Goal: Information Seeking & Learning: Check status

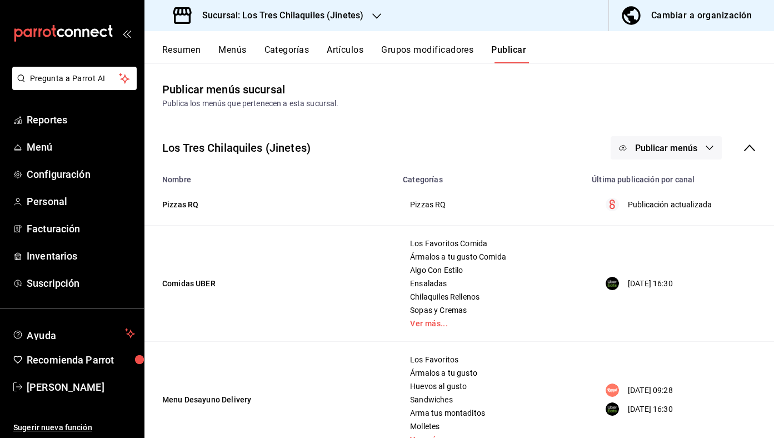
click at [183, 55] on button "Resumen" at bounding box center [181, 53] width 38 height 19
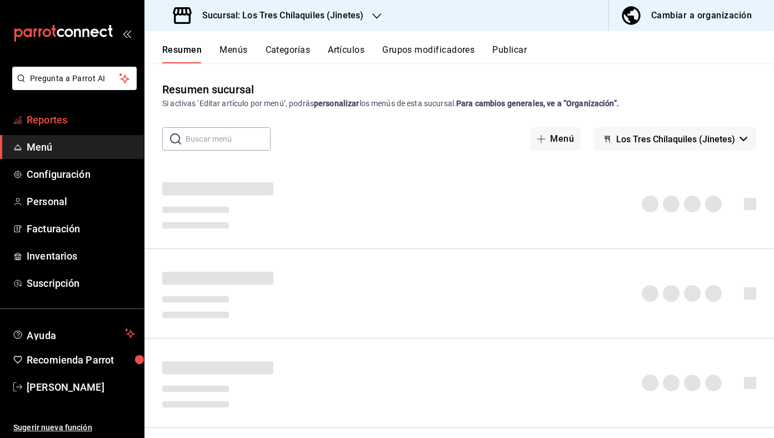
click at [84, 125] on span "Reportes" at bounding box center [81, 119] width 108 height 15
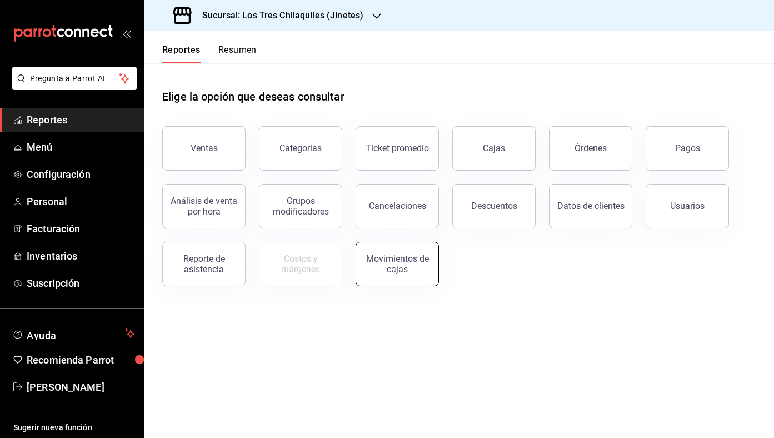
click at [426, 263] on div "Movimientos de cajas" at bounding box center [397, 263] width 69 height 21
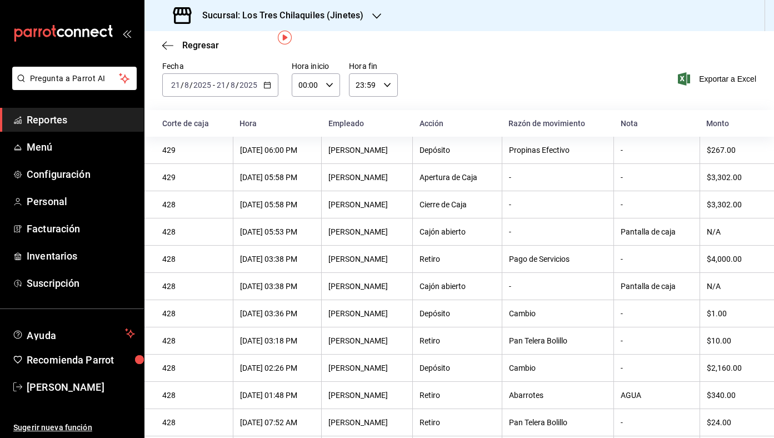
scroll to position [42, 0]
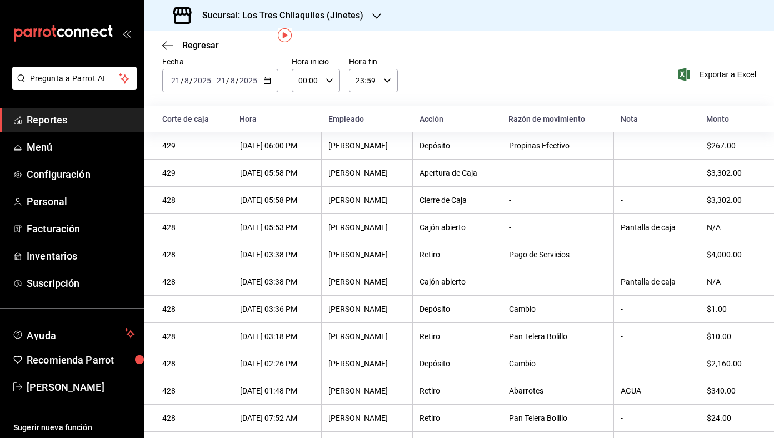
click at [277, 87] on div "[DATE] [DATE] - [DATE] [DATE]" at bounding box center [220, 80] width 116 height 23
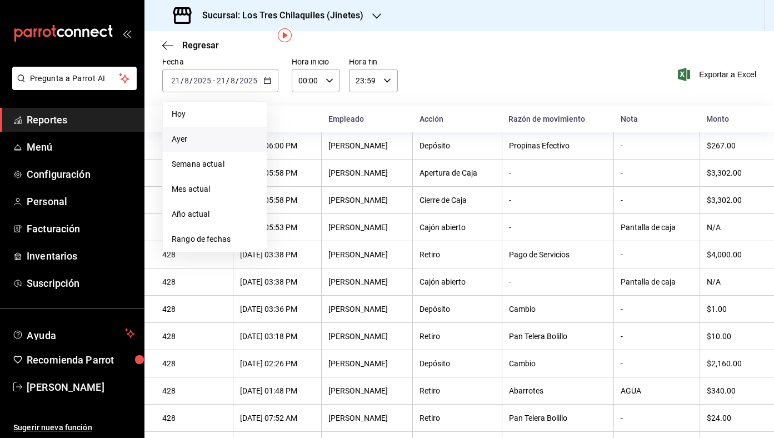
click at [237, 135] on span "Ayer" at bounding box center [215, 139] width 86 height 12
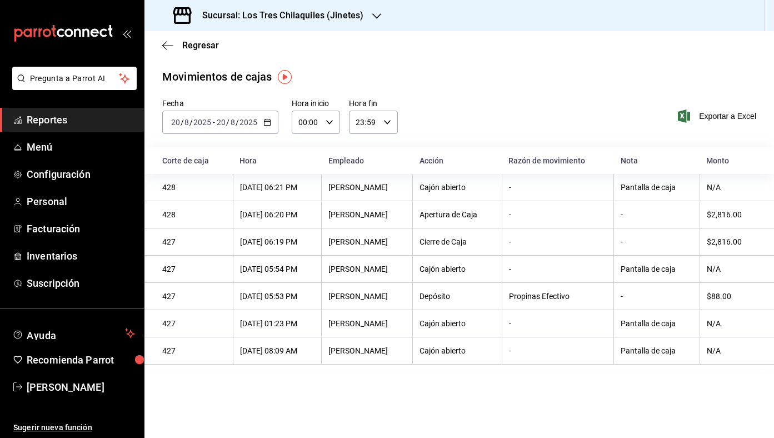
click at [272, 122] on div "[DATE] [DATE] - [DATE] [DATE]" at bounding box center [220, 122] width 116 height 23
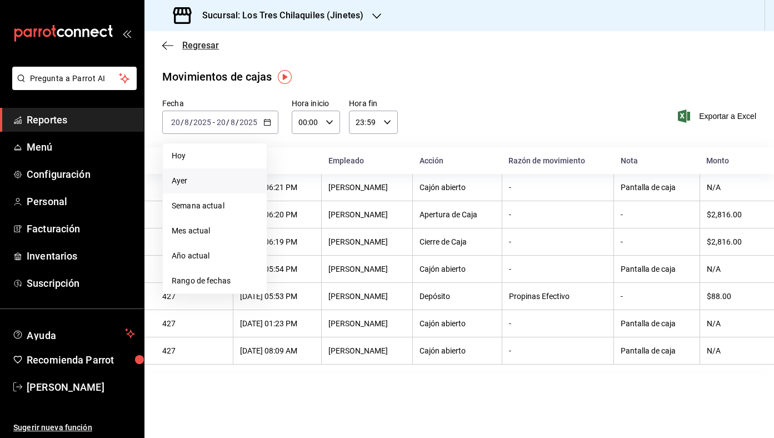
click at [212, 42] on span "Regresar" at bounding box center [200, 45] width 37 height 11
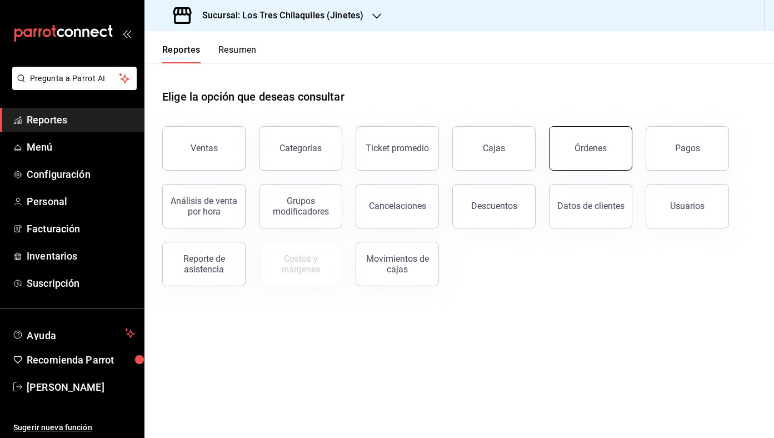
click at [594, 162] on button "Órdenes" at bounding box center [590, 148] width 83 height 44
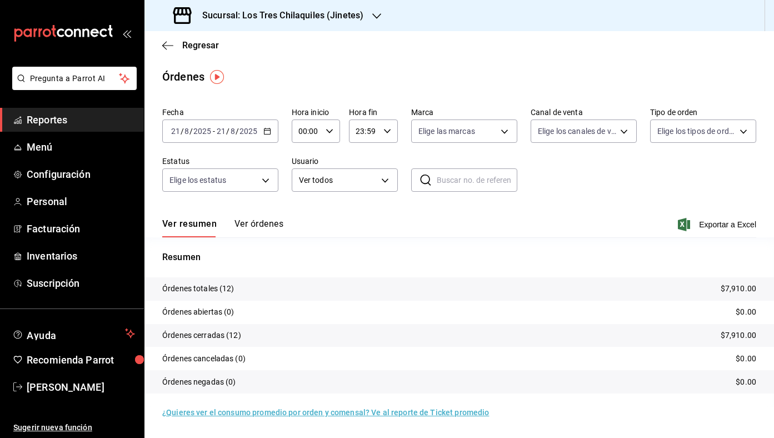
click at [268, 137] on div "[DATE] [DATE] - [DATE] [DATE]" at bounding box center [220, 130] width 116 height 23
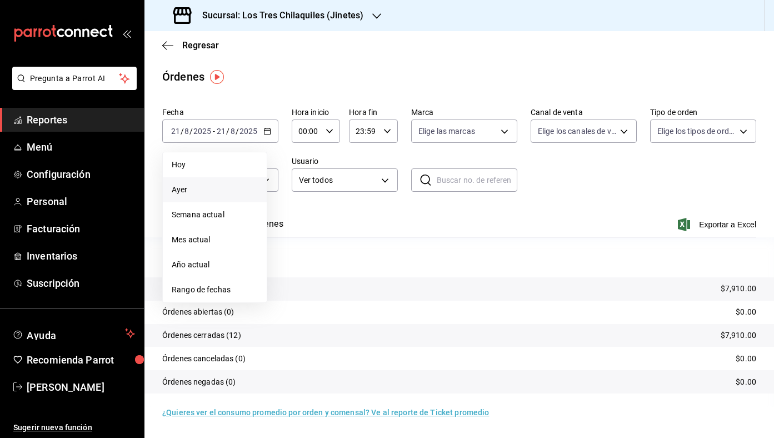
click at [224, 184] on span "Ayer" at bounding box center [215, 190] width 86 height 12
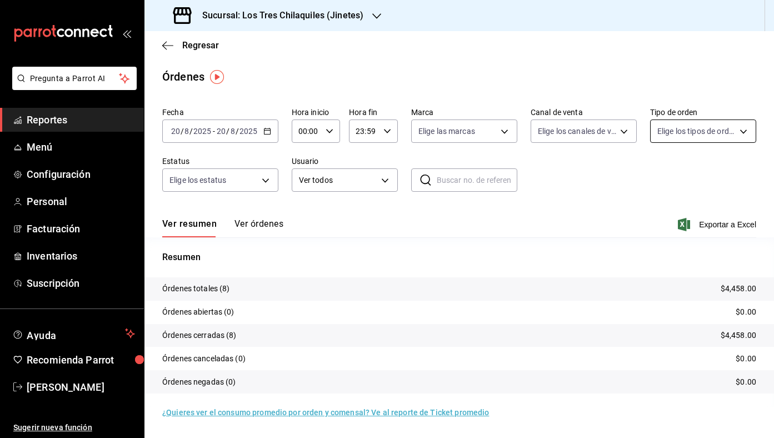
click at [721, 138] on body "Pregunta a Parrot AI Reportes Menú Configuración Personal Facturación Inventari…" at bounding box center [387, 219] width 774 height 438
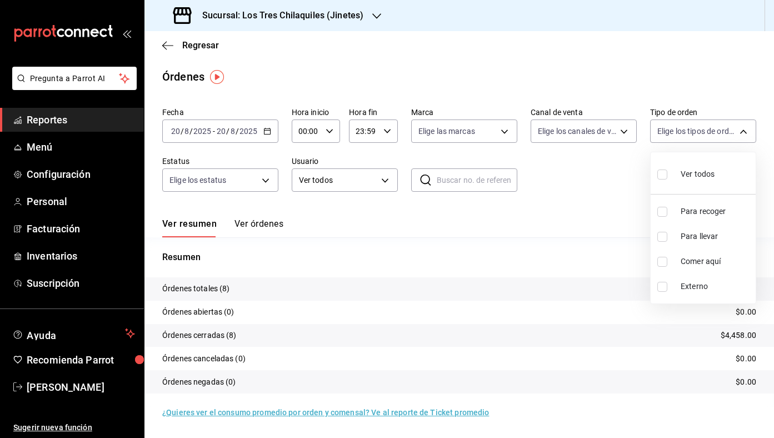
click at [715, 256] on span "Comer aquí" at bounding box center [716, 262] width 71 height 12
type input "56f71dbc-c776-499c-b0d1-bf469380f4b3"
checkbox input "true"
click at [613, 232] on div at bounding box center [387, 219] width 774 height 438
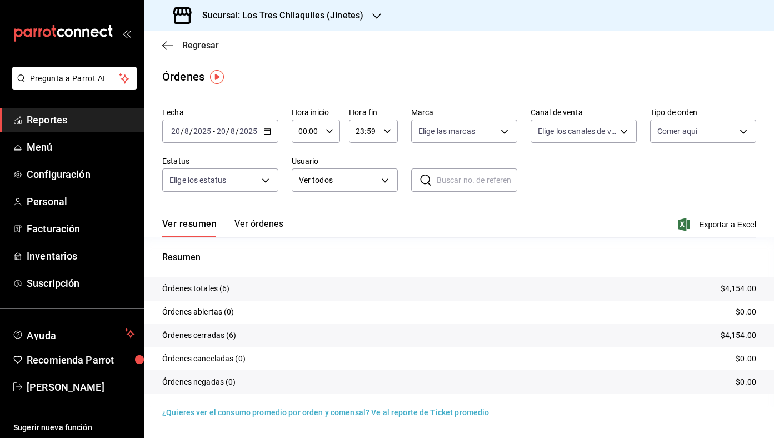
click at [206, 41] on span "Regresar" at bounding box center [200, 45] width 37 height 11
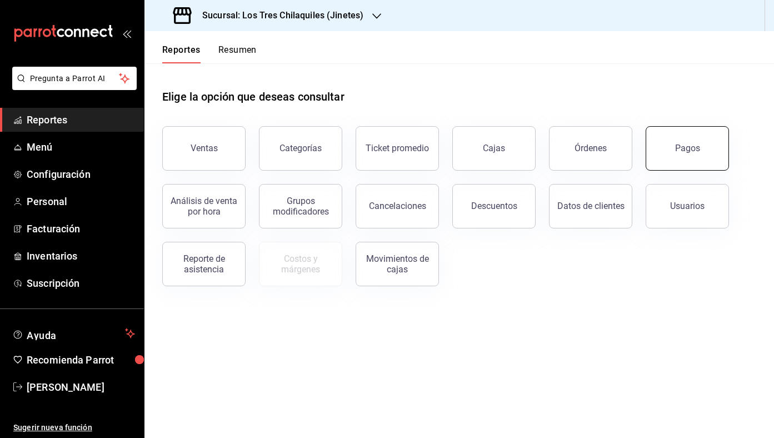
click at [675, 149] on button "Pagos" at bounding box center [687, 148] width 83 height 44
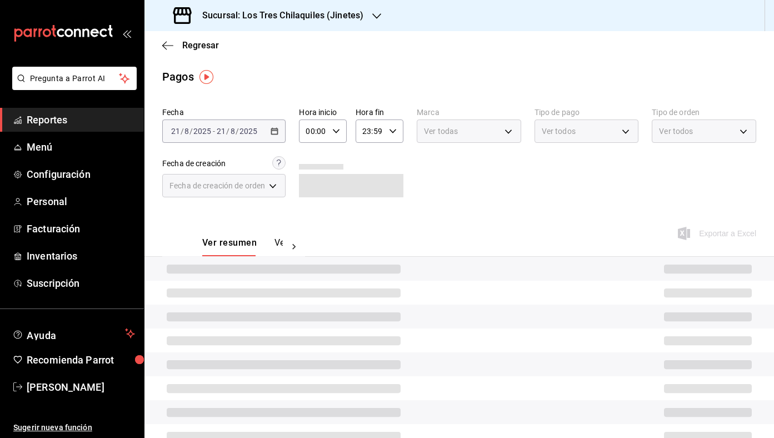
click at [281, 132] on div "[DATE] [DATE] - [DATE] [DATE]" at bounding box center [223, 130] width 123 height 23
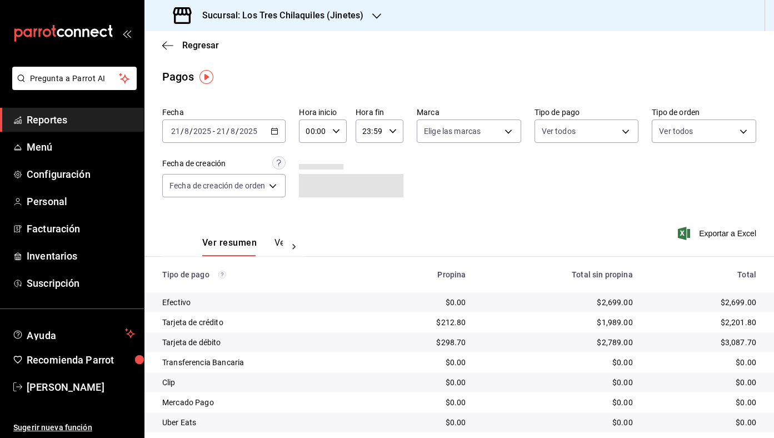
click at [281, 132] on div "[DATE] [DATE] - [DATE] [DATE]" at bounding box center [223, 130] width 123 height 23
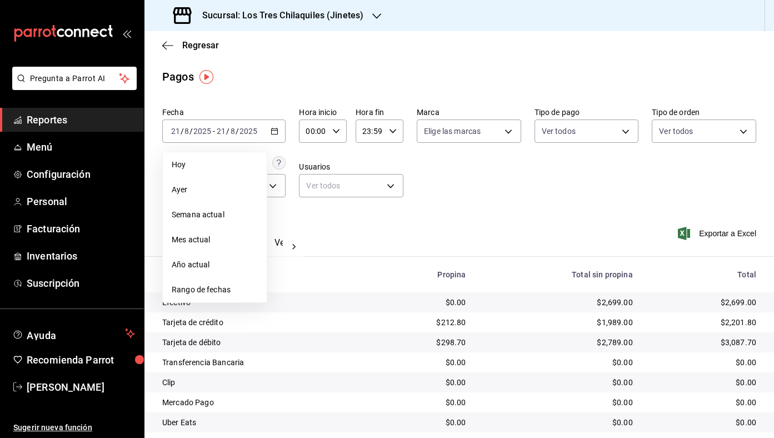
click at [236, 185] on span "Ayer" at bounding box center [215, 190] width 86 height 12
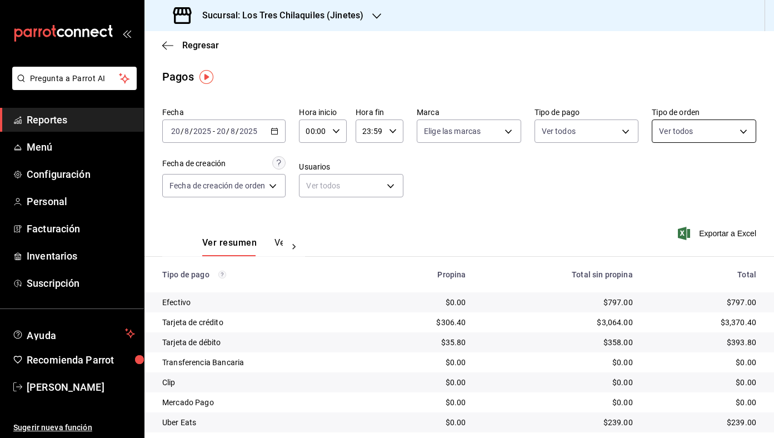
click at [700, 123] on body "Pregunta a Parrot AI Reportes Menú Configuración Personal Facturación Inventari…" at bounding box center [387, 219] width 774 height 438
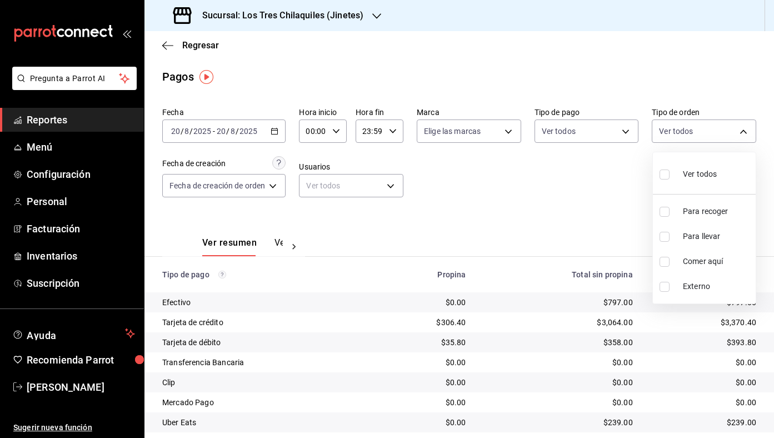
click at [700, 258] on span "Comer aquí" at bounding box center [717, 262] width 68 height 12
type input "56f71dbc-c776-499c-b0d1-bf469380f4b3"
checkbox input "true"
click at [598, 210] on div at bounding box center [387, 219] width 774 height 438
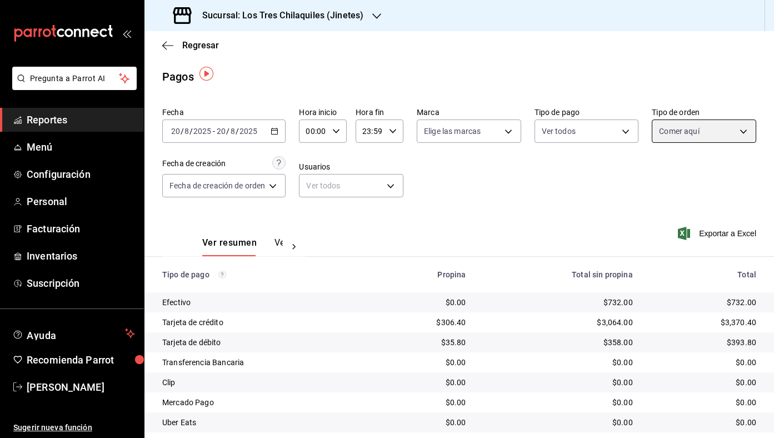
scroll to position [52, 0]
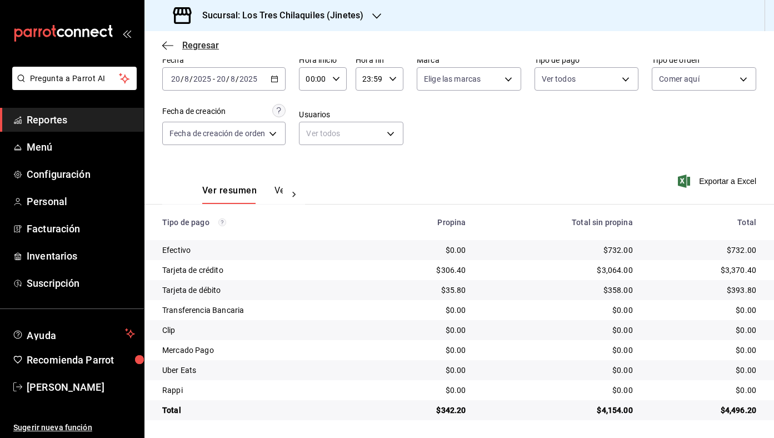
click at [209, 49] on span "Regresar" at bounding box center [200, 45] width 37 height 11
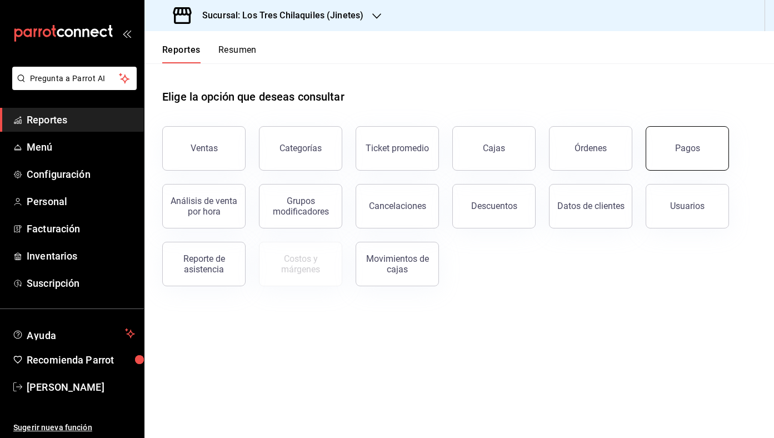
click at [672, 152] on button "Pagos" at bounding box center [687, 148] width 83 height 44
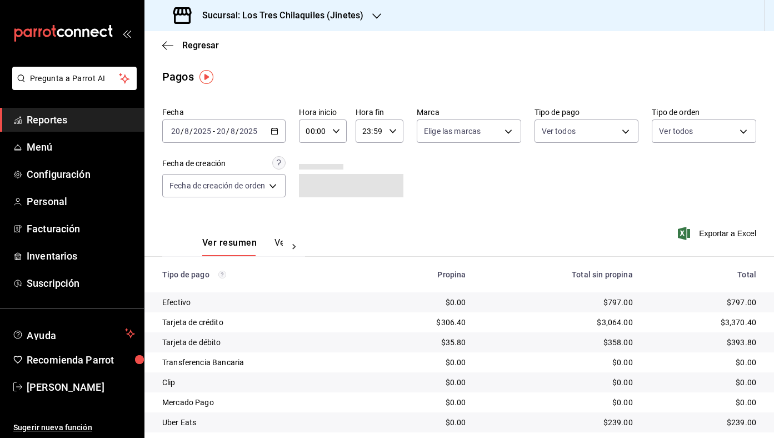
click at [277, 135] on div "[DATE] [DATE] - [DATE] [DATE]" at bounding box center [223, 130] width 123 height 23
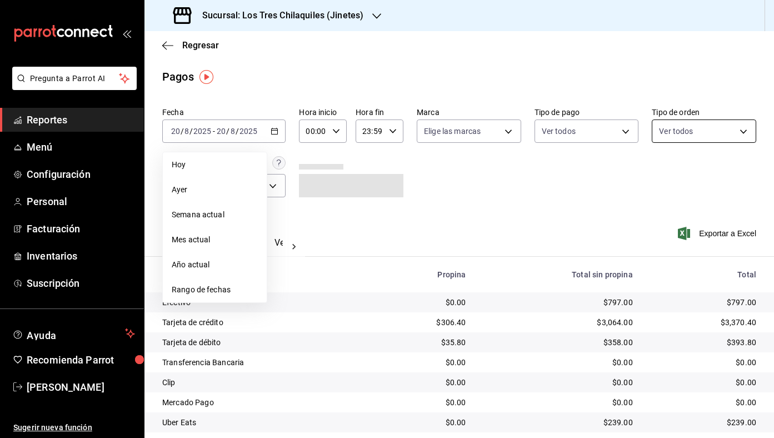
click at [714, 133] on body "Pregunta a Parrot AI Reportes Menú Configuración Personal Facturación Inventari…" at bounding box center [387, 219] width 774 height 438
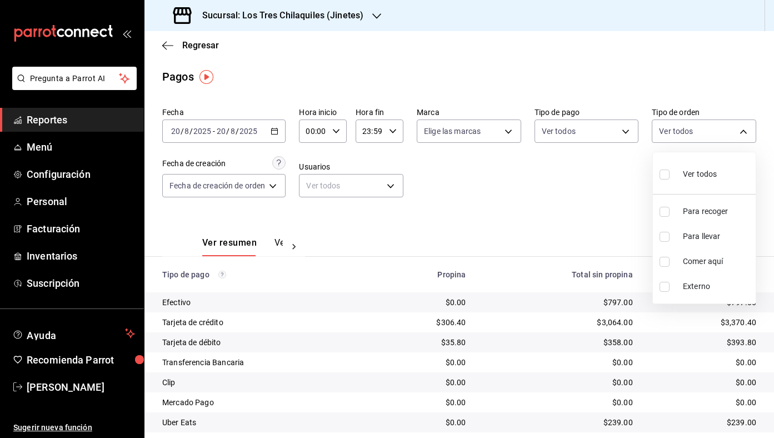
click at [710, 256] on span "Comer aquí" at bounding box center [717, 262] width 68 height 12
type input "56f71dbc-c776-499c-b0d1-bf469380f4b3"
checkbox input "true"
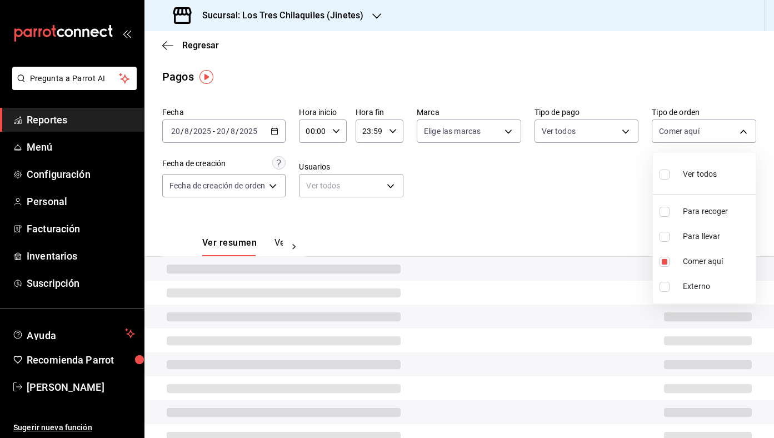
click at [577, 211] on div at bounding box center [387, 219] width 774 height 438
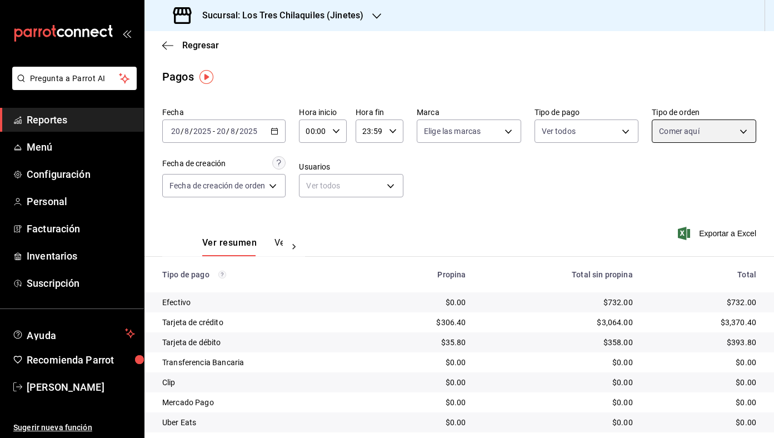
scroll to position [52, 0]
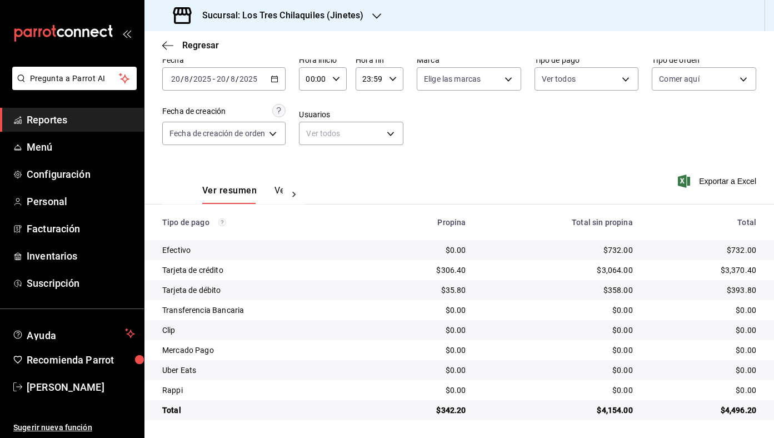
click at [275, 80] on icon "button" at bounding box center [275, 79] width 8 height 8
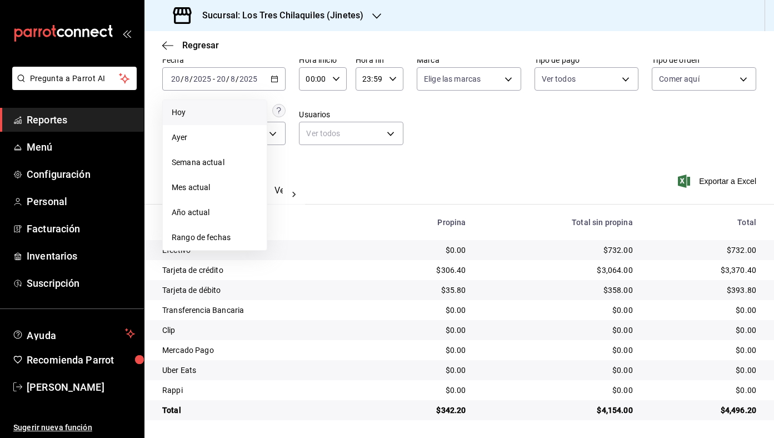
click at [244, 122] on li "Hoy" at bounding box center [215, 112] width 104 height 25
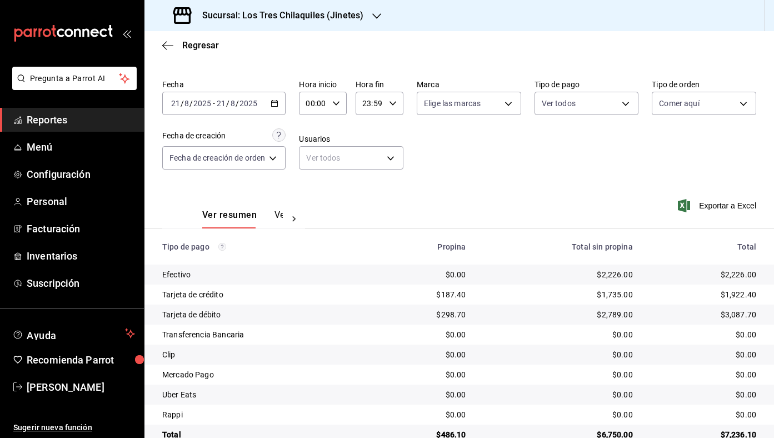
scroll to position [52, 0]
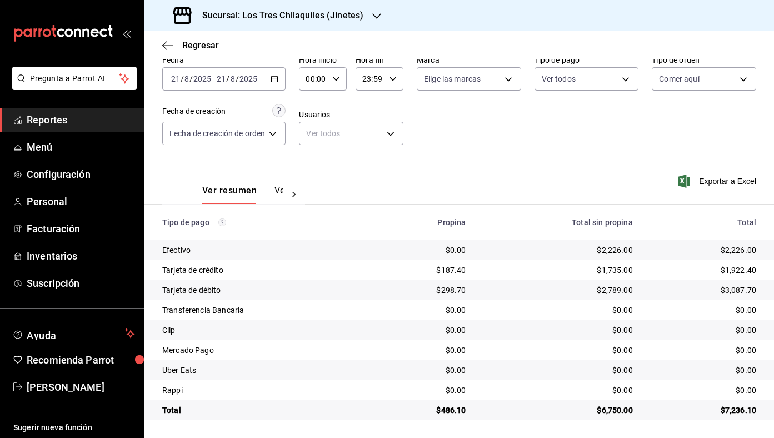
click at [575, 179] on div "Ver resumen Ver pagos Exportar a Excel" at bounding box center [459, 187] width 630 height 59
click at [673, 78] on body "Pregunta a Parrot AI Reportes Menú Configuración Personal Facturación Inventari…" at bounding box center [387, 219] width 774 height 438
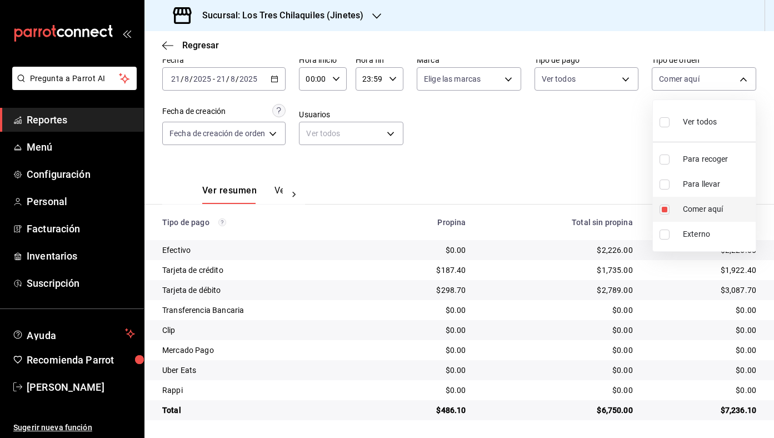
click at [700, 209] on span "Comer aquí" at bounding box center [717, 209] width 68 height 12
checkbox input "false"
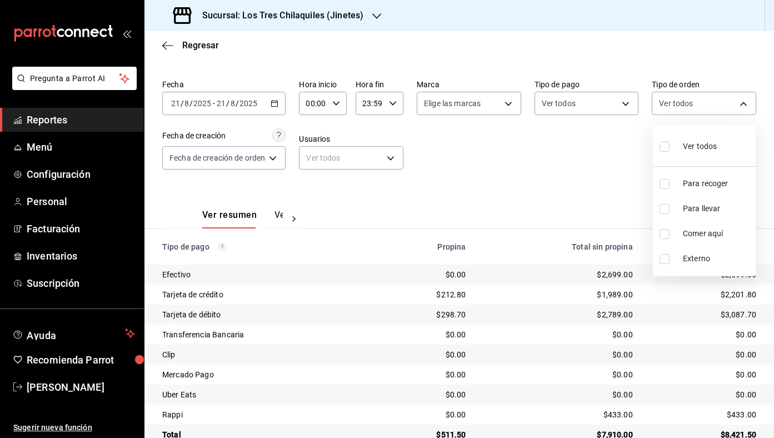
scroll to position [52, 0]
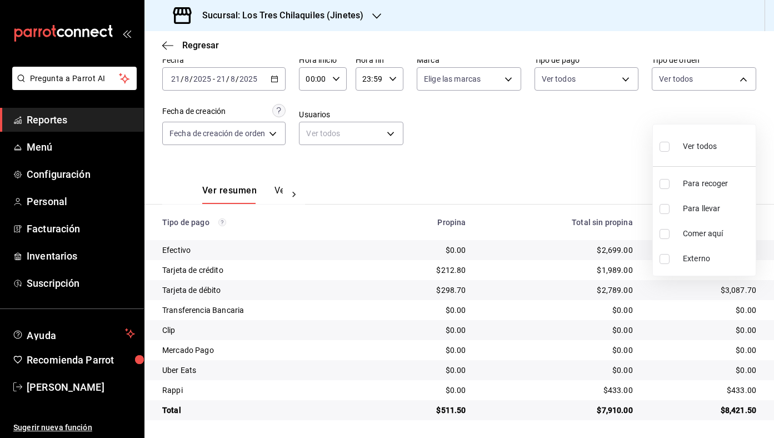
click at [701, 206] on span "Para llevar" at bounding box center [717, 209] width 68 height 12
type input "22c0e04f-bd49-4d2a-893f-c1cdd85e429d"
checkbox input "true"
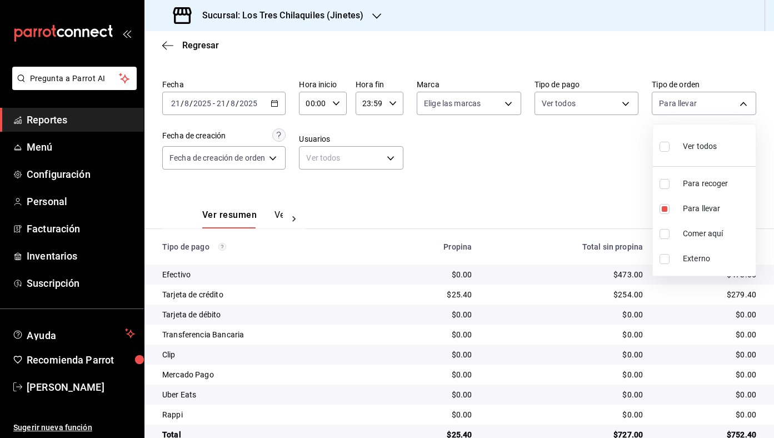
scroll to position [52, 0]
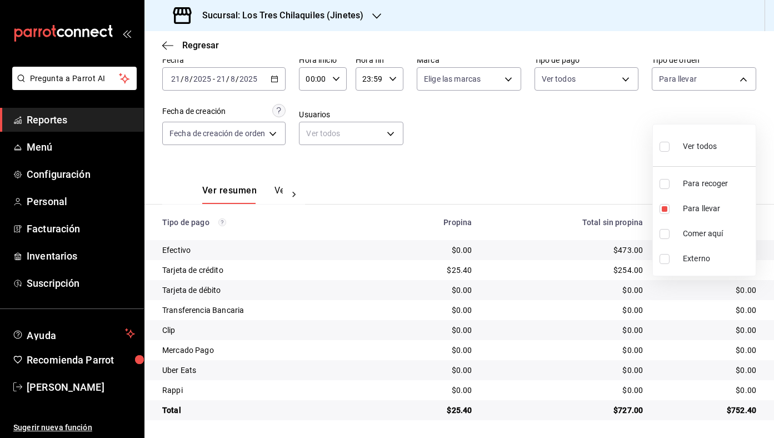
click at [595, 132] on div at bounding box center [387, 219] width 774 height 438
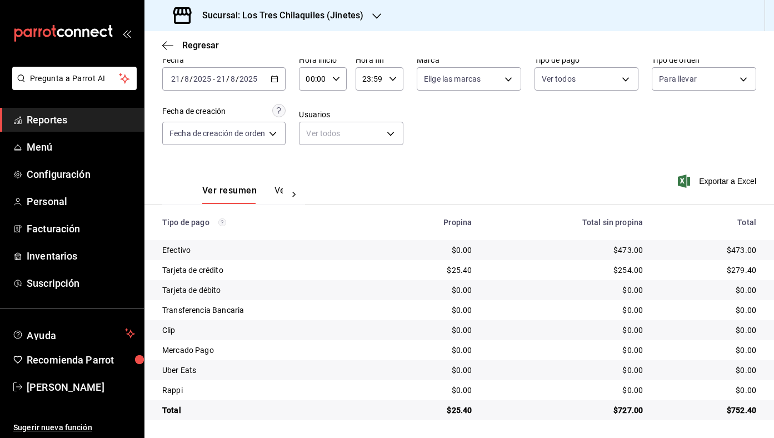
click at [654, 91] on div "Fecha [DATE] [DATE] - [DATE] [DATE] Hora inicio 00:00 Hora inicio Hora fin 23:5…" at bounding box center [459, 105] width 594 height 108
click at [670, 87] on body "Pregunta a Parrot AI Reportes Menú Configuración Personal Facturación Inventari…" at bounding box center [387, 219] width 774 height 438
click at [680, 209] on li "Comer aquí" at bounding box center [704, 209] width 103 height 25
type input "22c0e04f-bd49-4d2a-893f-c1cdd85e429d,56f71dbc-c776-499c-b0d1-bf469380f4b3"
checkbox input "true"
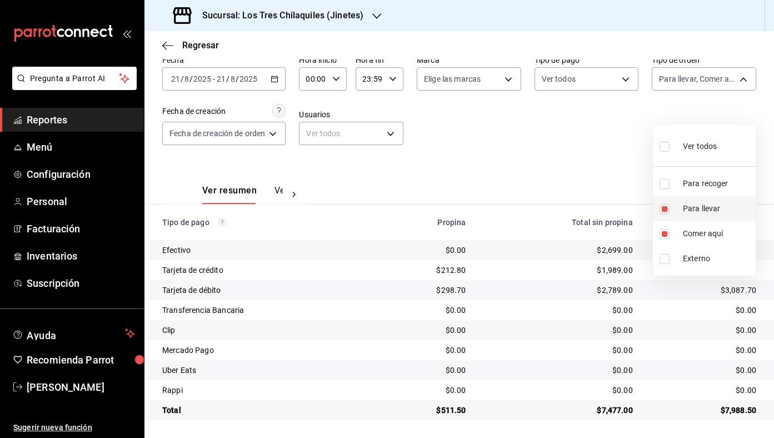
click at [677, 202] on li "Para llevar" at bounding box center [704, 208] width 103 height 25
type input "56f71dbc-c776-499c-b0d1-bf469380f4b3"
checkbox input "false"
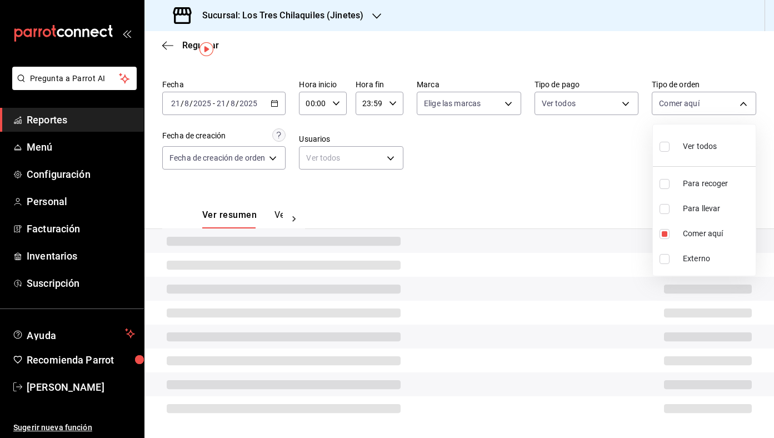
click at [551, 148] on div at bounding box center [387, 219] width 774 height 438
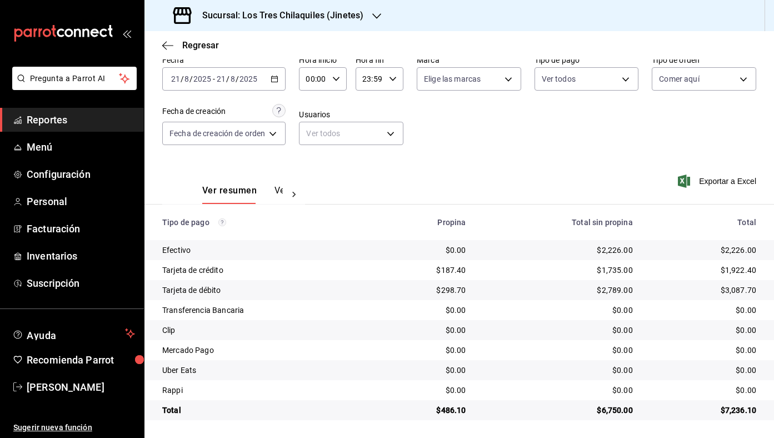
click at [198, 37] on div "Regresar" at bounding box center [459, 45] width 630 height 28
click at [198, 44] on span "Regresar" at bounding box center [200, 45] width 37 height 11
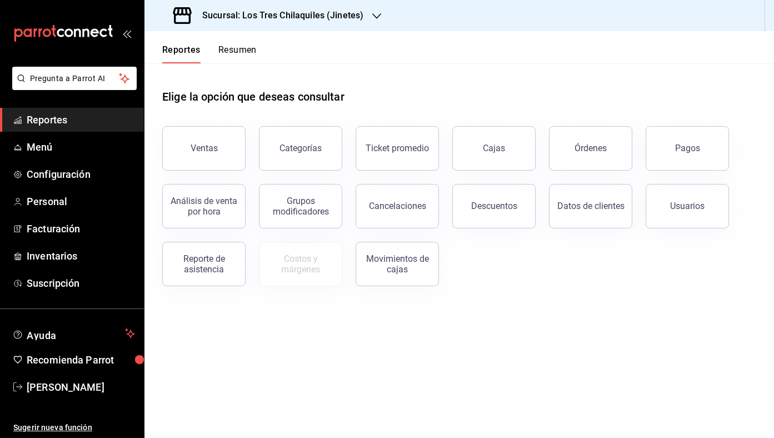
click at [248, 52] on button "Resumen" at bounding box center [237, 53] width 38 height 19
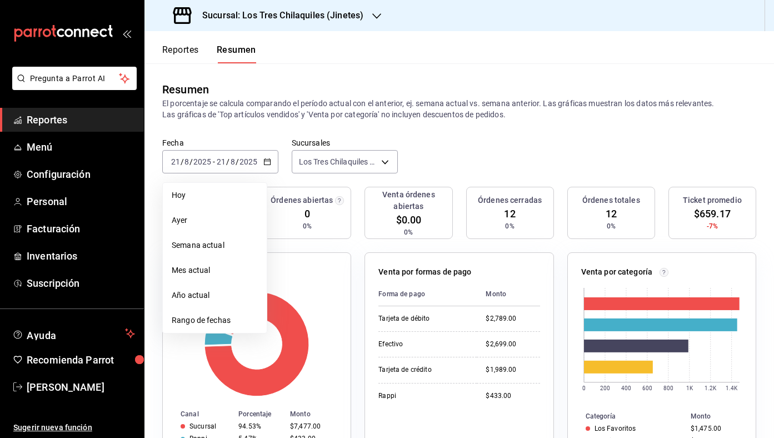
click at [178, 53] on button "Reportes" at bounding box center [180, 53] width 37 height 19
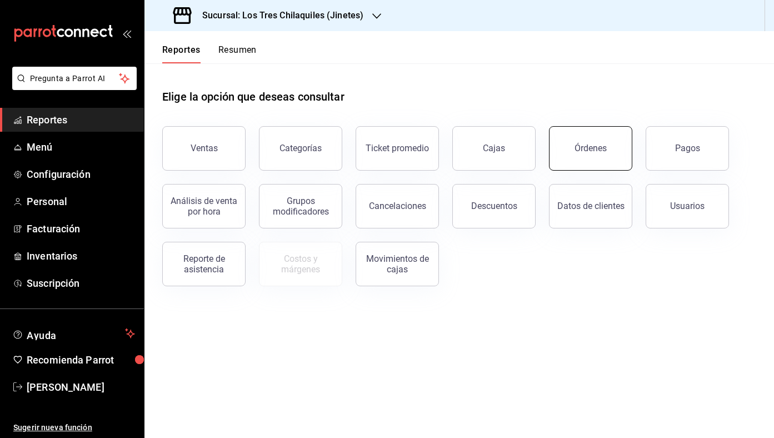
click at [568, 150] on button "Órdenes" at bounding box center [590, 148] width 83 height 44
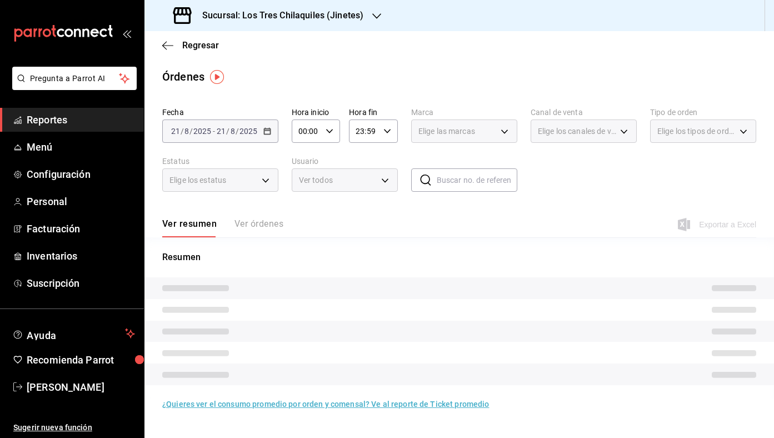
click at [686, 133] on span "Elige los tipos de orden" at bounding box center [696, 131] width 78 height 11
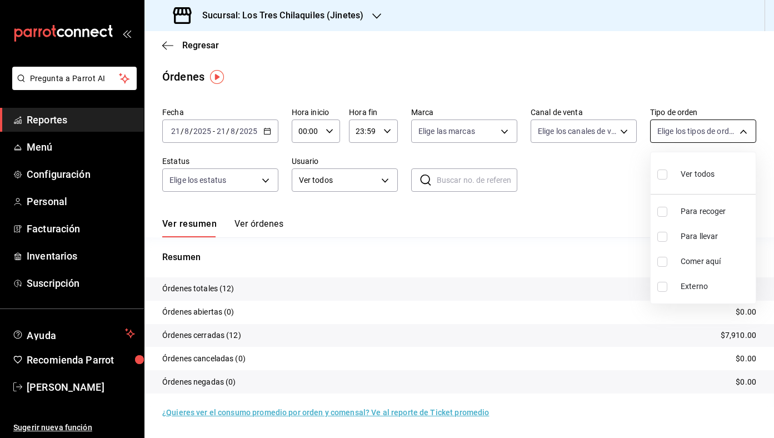
click at [691, 133] on body "Pregunta a Parrot AI Reportes Menú Configuración Personal Facturación Inventari…" at bounding box center [387, 219] width 774 height 438
click at [677, 262] on li "Comer aquí" at bounding box center [703, 261] width 105 height 25
type input "56f71dbc-c776-499c-b0d1-bf469380f4b3"
checkbox input "true"
click at [582, 207] on div at bounding box center [387, 219] width 774 height 438
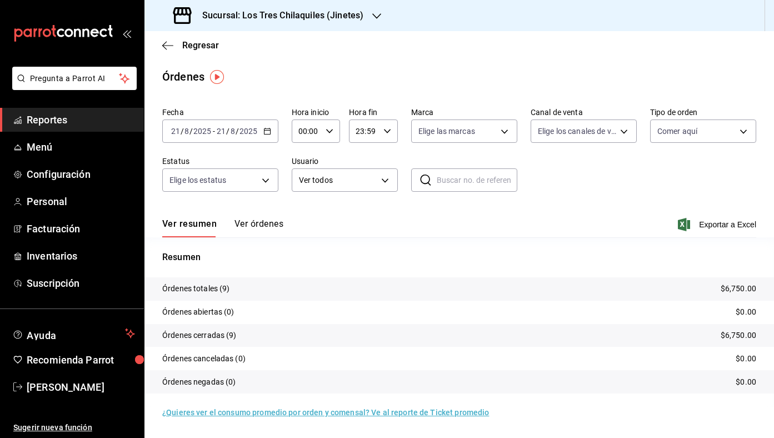
click at [204, 52] on div "Regresar" at bounding box center [459, 45] width 630 height 28
click at [205, 49] on span "Regresar" at bounding box center [200, 45] width 37 height 11
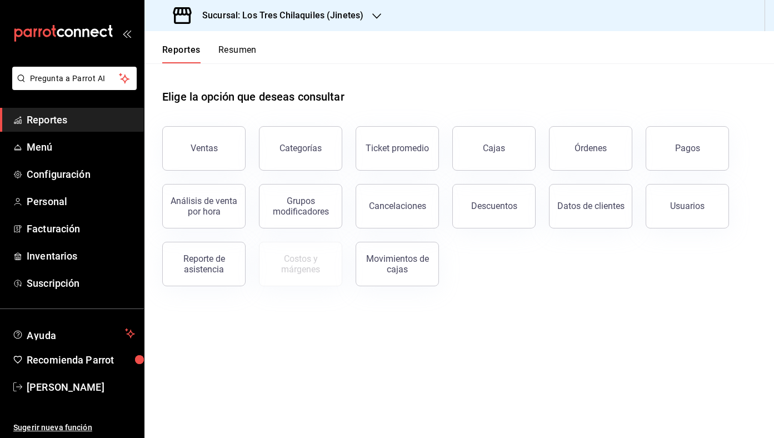
click at [243, 67] on div "Elige la opción que deseas consultar" at bounding box center [459, 87] width 594 height 49
click at [243, 56] on button "Resumen" at bounding box center [237, 53] width 38 height 19
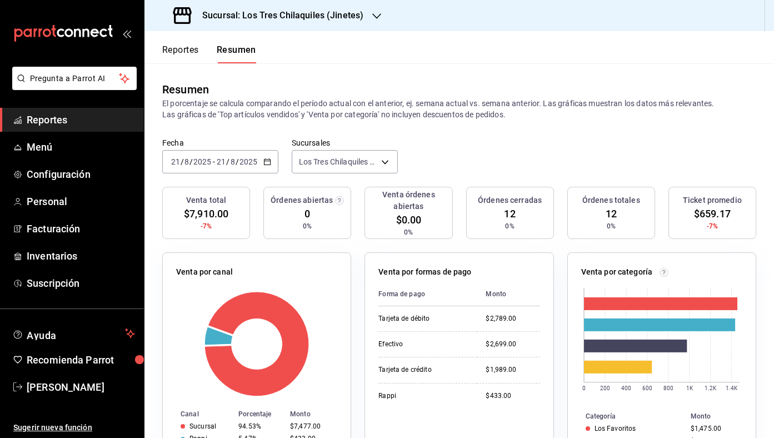
click at [268, 166] on div "[DATE] [DATE] - [DATE] [DATE]" at bounding box center [220, 161] width 116 height 23
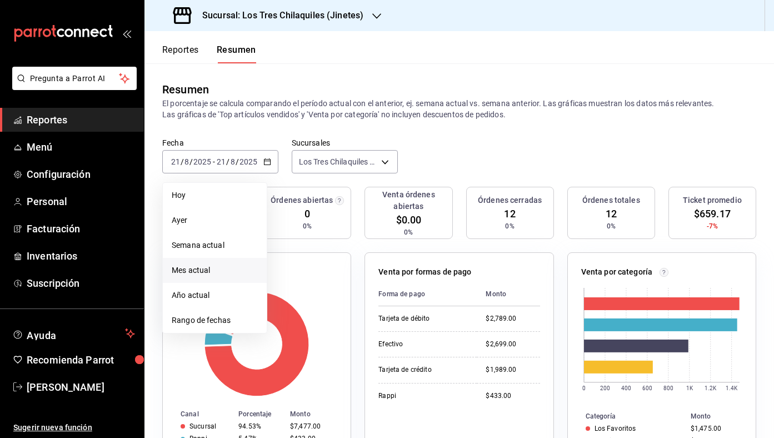
click at [242, 272] on span "Mes actual" at bounding box center [215, 270] width 86 height 12
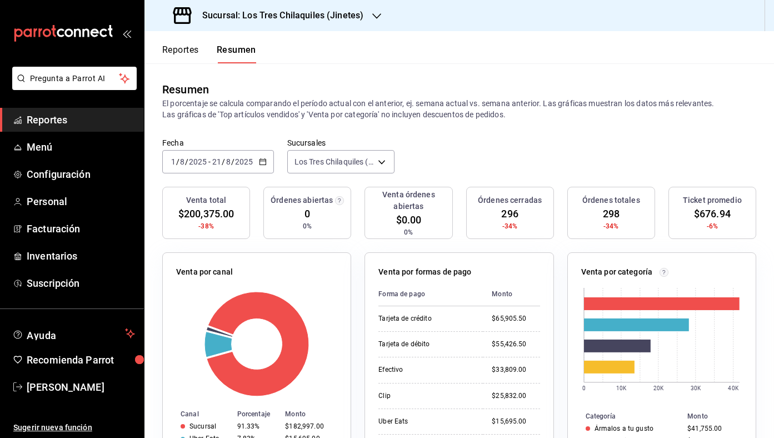
click at [264, 158] on icon "button" at bounding box center [263, 162] width 8 height 8
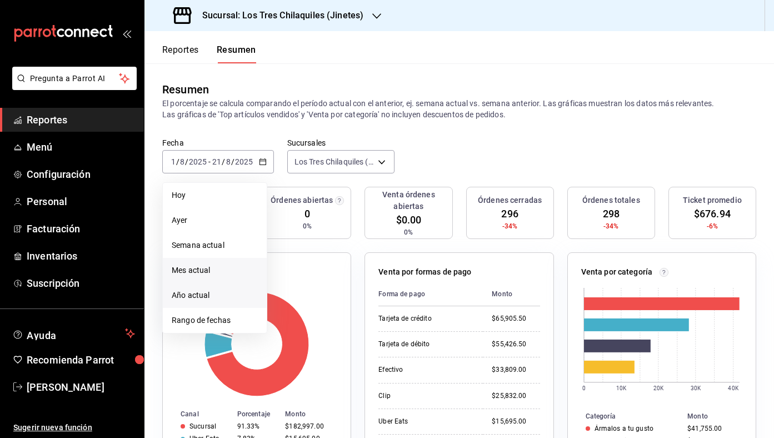
click at [221, 293] on span "Año actual" at bounding box center [215, 295] width 86 height 12
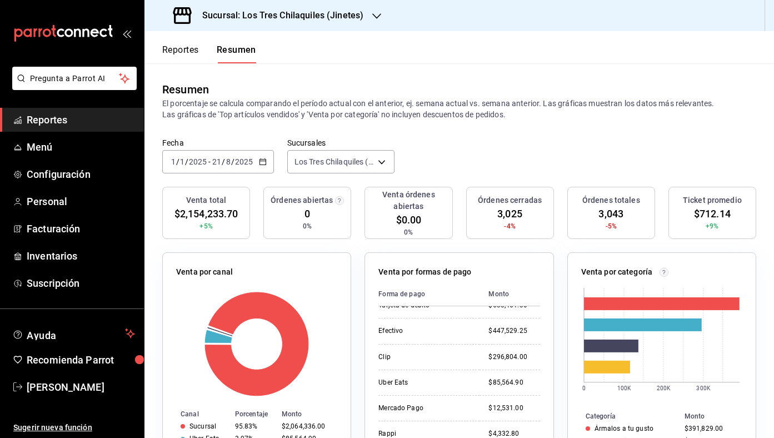
click at [179, 59] on button "Reportes" at bounding box center [180, 53] width 37 height 19
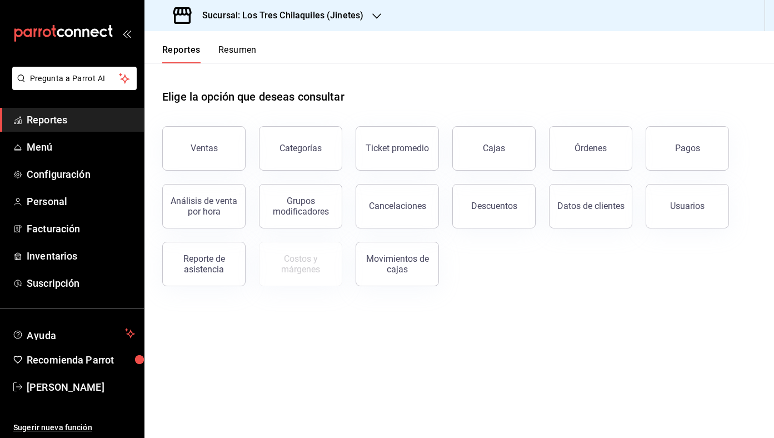
click at [236, 44] on button "Resumen" at bounding box center [237, 53] width 38 height 19
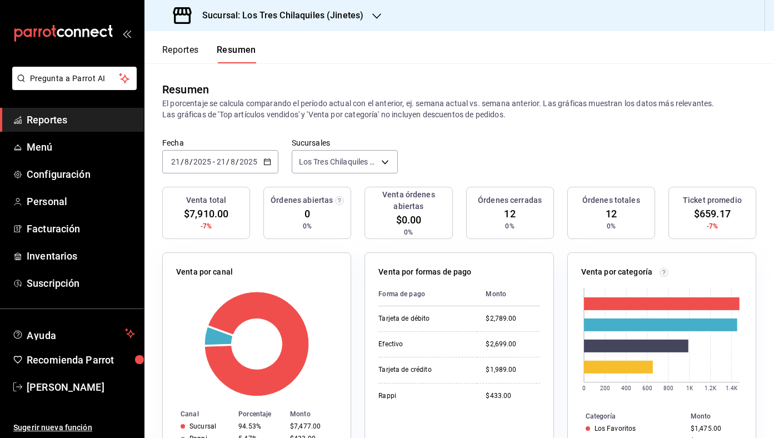
click at [181, 47] on button "Reportes" at bounding box center [180, 53] width 37 height 19
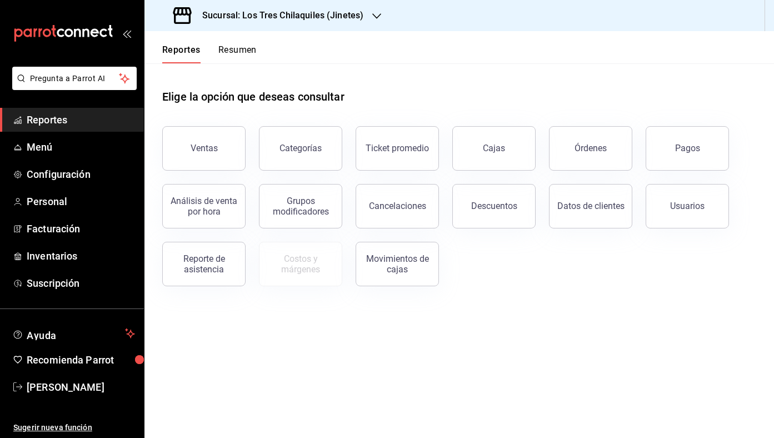
click at [251, 47] on button "Resumen" at bounding box center [237, 53] width 38 height 19
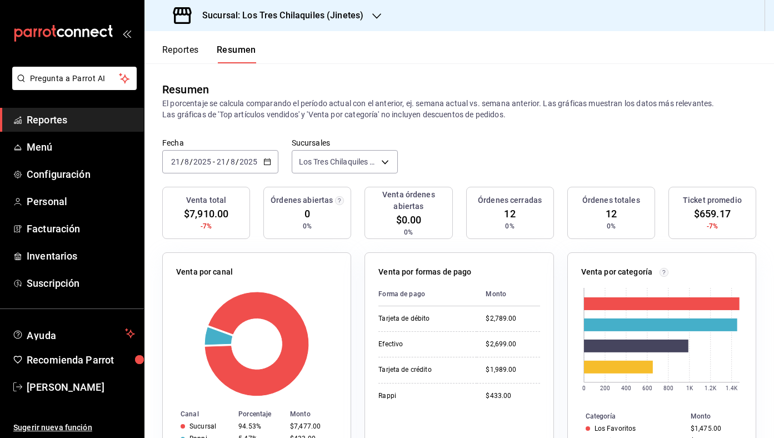
click at [271, 169] on div "[DATE] [DATE] - [DATE] [DATE]" at bounding box center [220, 161] width 116 height 23
click at [462, 102] on p "El porcentaje se calcula comparando el período actual con el anterior, ej. sema…" at bounding box center [459, 109] width 594 height 22
click at [190, 56] on button "Reportes" at bounding box center [180, 53] width 37 height 19
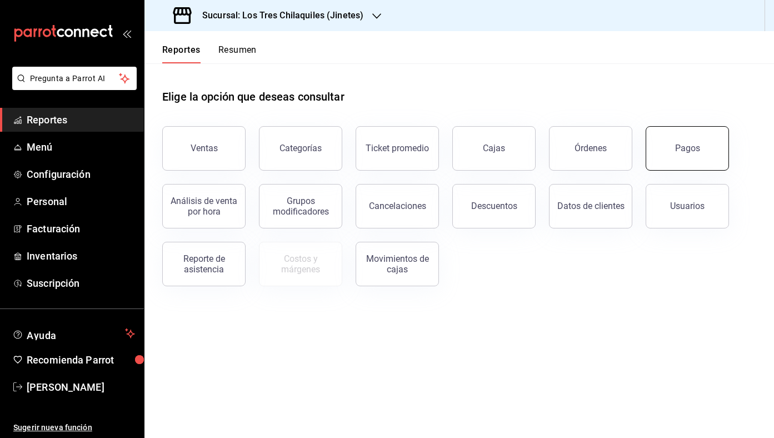
click at [660, 152] on button "Pagos" at bounding box center [687, 148] width 83 height 44
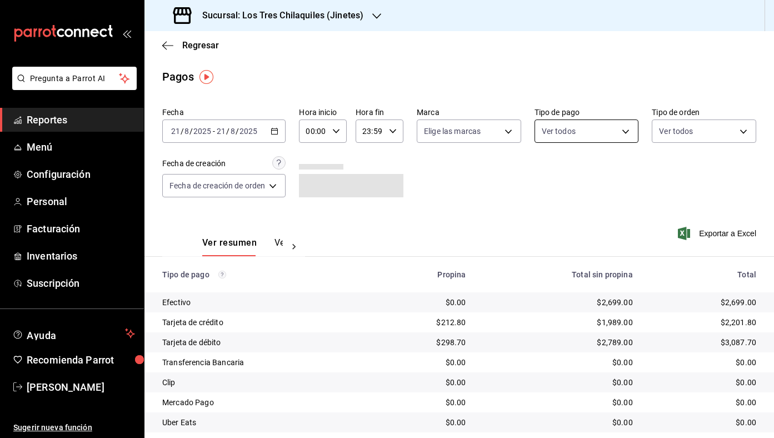
click at [598, 131] on body "Pregunta a Parrot AI Reportes Menú Configuración Personal Facturación Inventari…" at bounding box center [387, 219] width 774 height 438
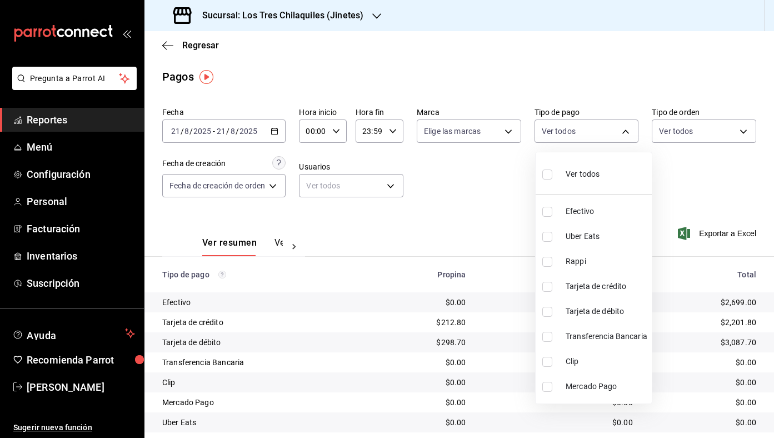
click at [621, 289] on span "Tarjeta de crédito" at bounding box center [607, 287] width 82 height 12
type input "3dbe658b-e044-4380-9f47-8a81469da52e"
checkbox input "true"
click at [627, 307] on span "Tarjeta de débito" at bounding box center [607, 312] width 82 height 12
type input "3dbe658b-e044-4380-9f47-8a81469da52e,93d798f1-555a-4a62-a6ef-041fa01e37ab"
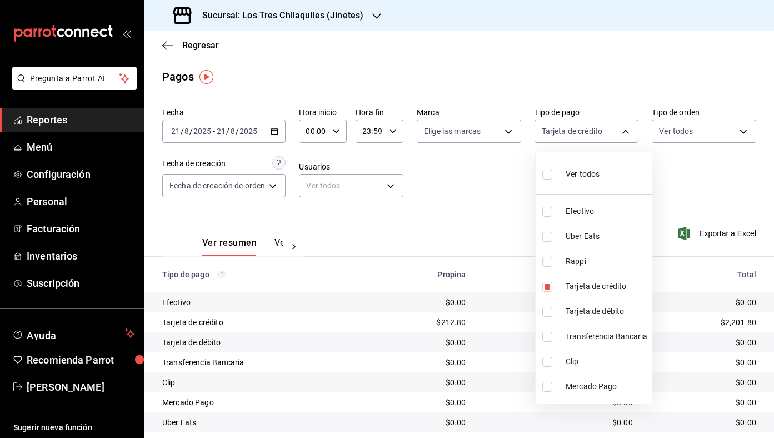
checkbox input "true"
click at [504, 230] on div at bounding box center [387, 219] width 774 height 438
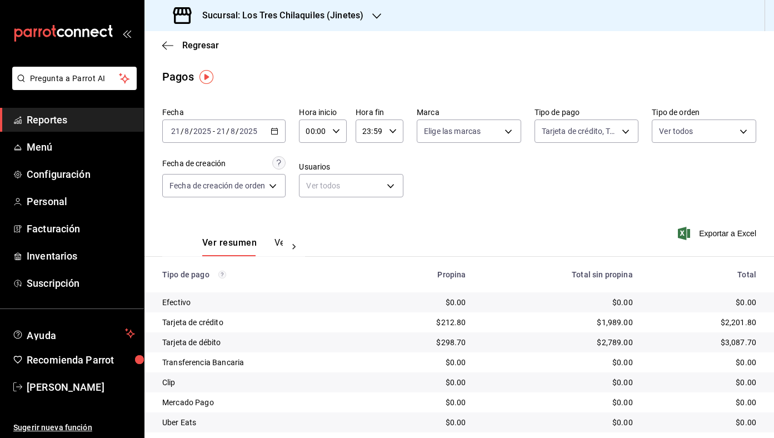
click at [209, 39] on div "Regresar" at bounding box center [459, 45] width 630 height 28
click at [209, 47] on span "Regresar" at bounding box center [200, 45] width 37 height 11
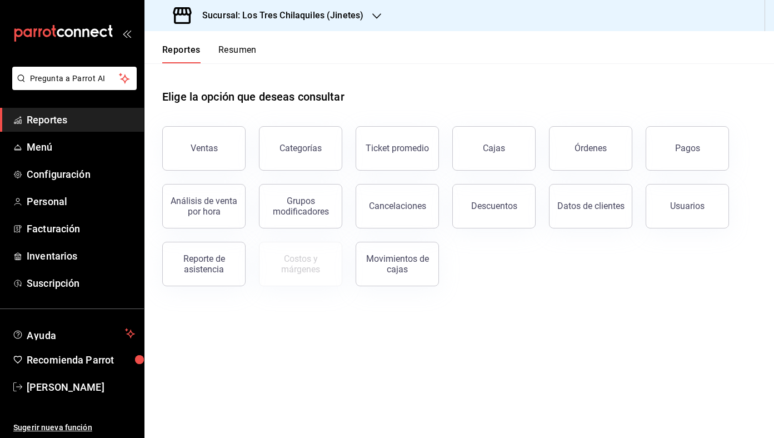
click at [239, 51] on button "Resumen" at bounding box center [237, 53] width 38 height 19
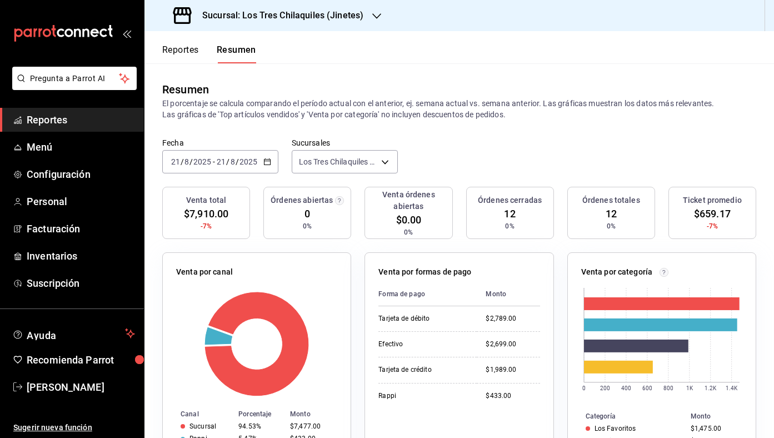
click at [177, 56] on button "Reportes" at bounding box center [180, 53] width 37 height 19
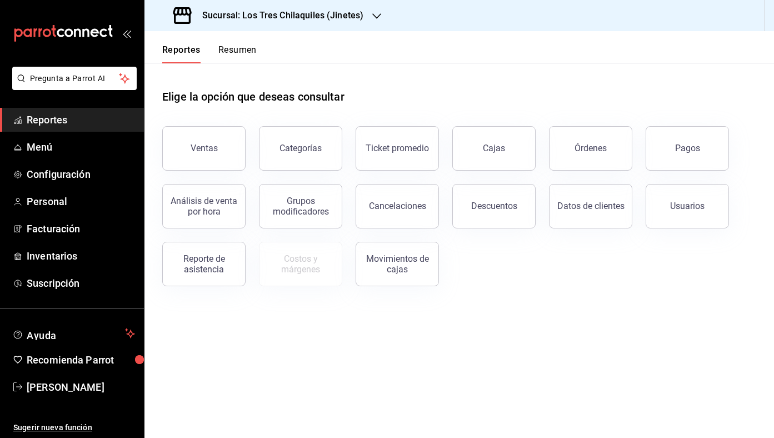
click at [235, 52] on button "Resumen" at bounding box center [237, 53] width 38 height 19
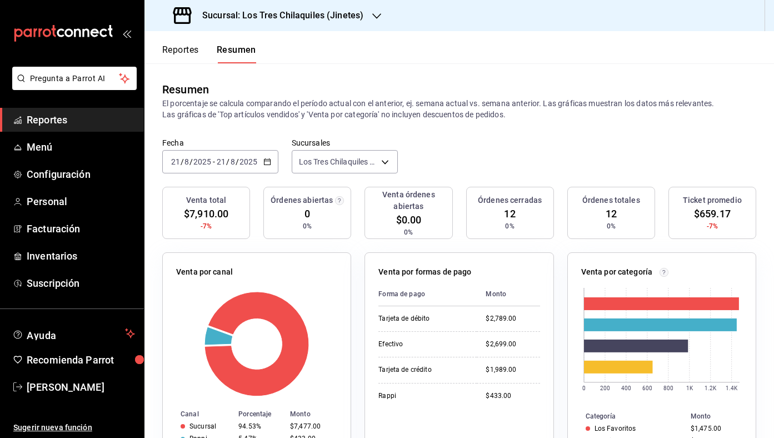
click at [265, 156] on div "[DATE] [DATE] - [DATE] [DATE]" at bounding box center [220, 161] width 116 height 23
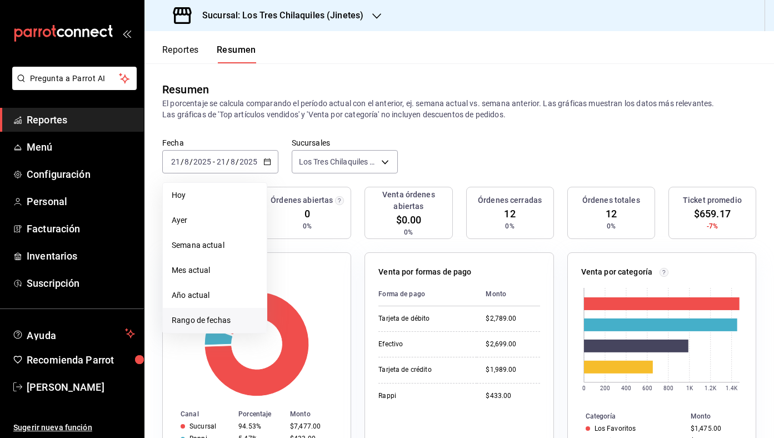
click at [218, 319] on span "Rango de fechas" at bounding box center [215, 320] width 86 height 12
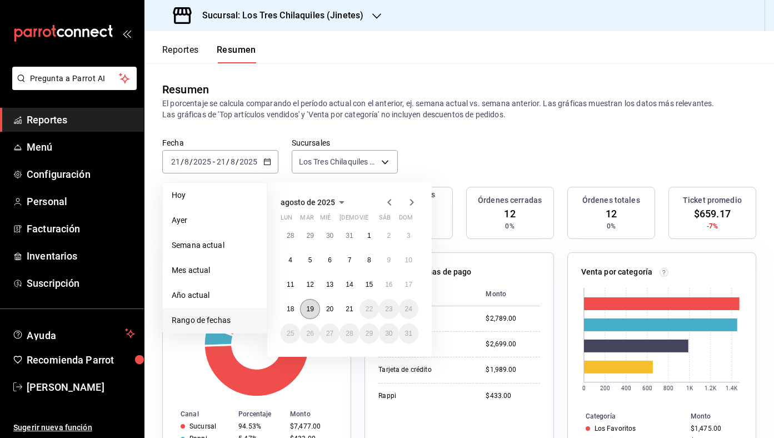
click at [307, 306] on abbr "19" at bounding box center [309, 309] width 7 height 8
click at [349, 312] on abbr "21" at bounding box center [349, 309] width 7 height 8
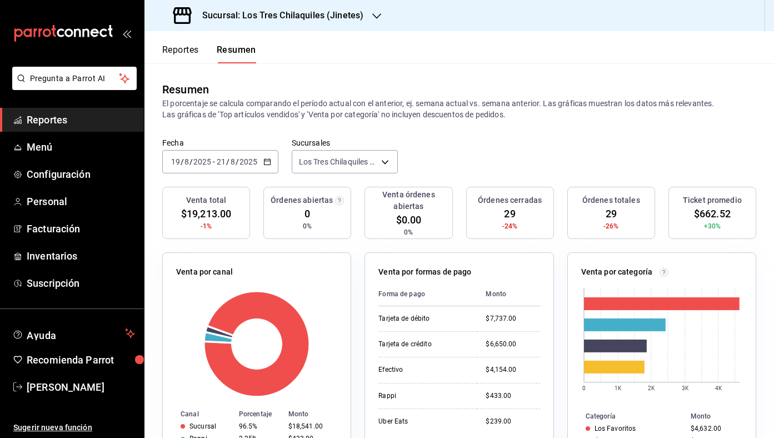
scroll to position [312, 0]
